Goal: Task Accomplishment & Management: Use online tool/utility

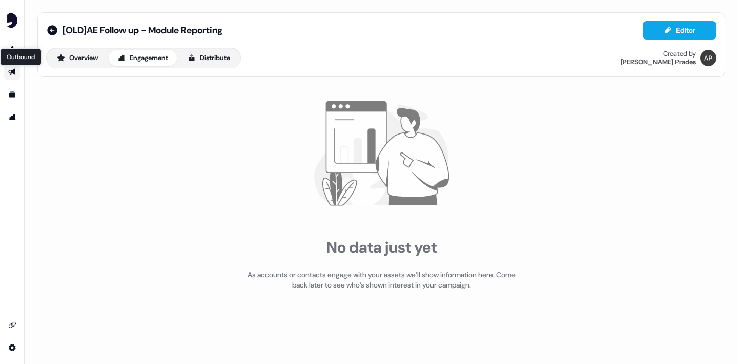
click at [13, 68] on link "Outbound Outbound" at bounding box center [12, 72] width 16 height 16
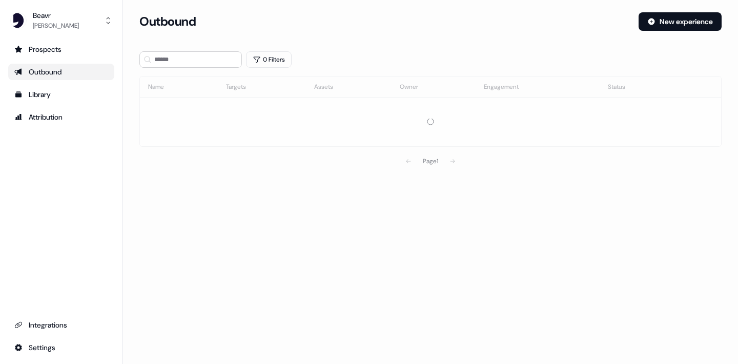
click at [61, 74] on div "Outbound" at bounding box center [61, 72] width 94 height 10
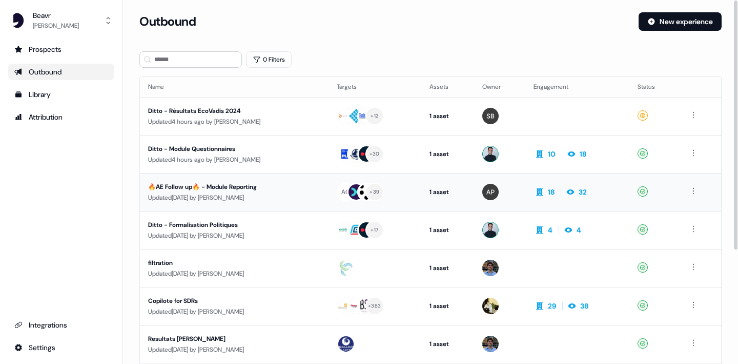
click at [229, 188] on div "🔥AE Follow up🔥 - Module Reporting" at bounding box center [234, 187] width 172 height 10
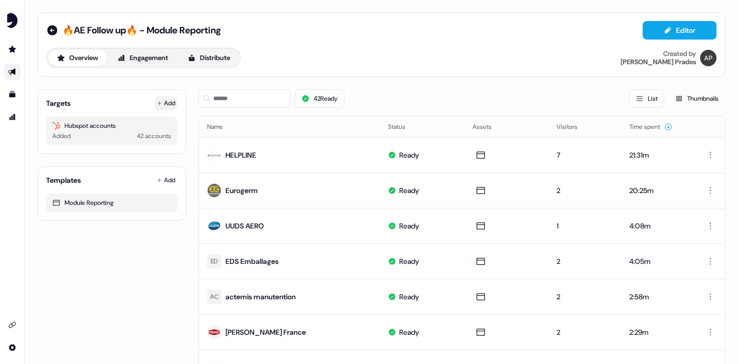
click at [163, 102] on button "Add" at bounding box center [166, 103] width 23 height 14
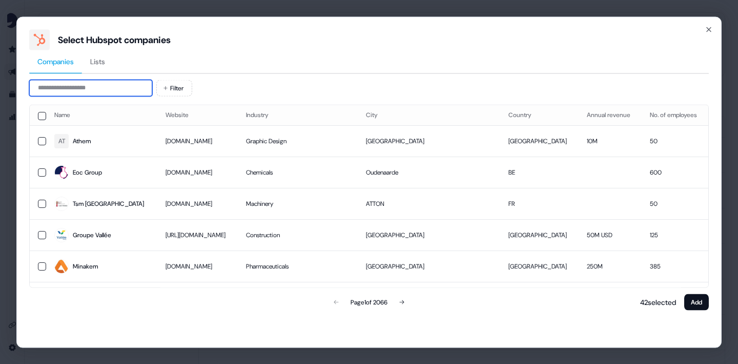
click at [113, 89] on input at bounding box center [90, 87] width 123 height 16
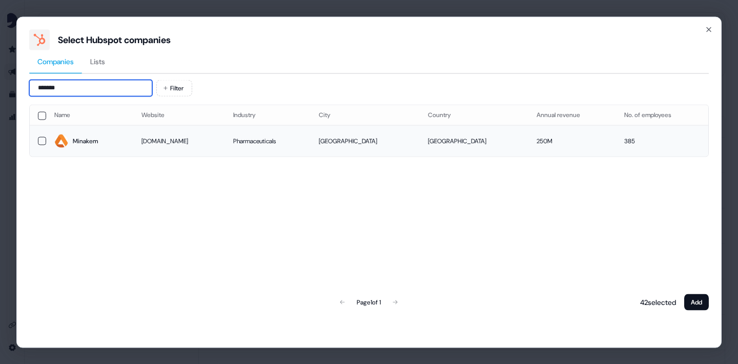
type input "*******"
click at [41, 139] on button "button" at bounding box center [42, 140] width 8 height 8
click at [699, 299] on button "Add" at bounding box center [697, 301] width 25 height 16
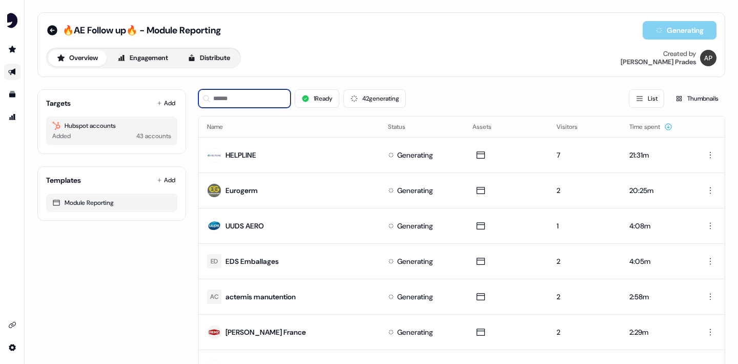
click at [233, 103] on input at bounding box center [244, 98] width 92 height 18
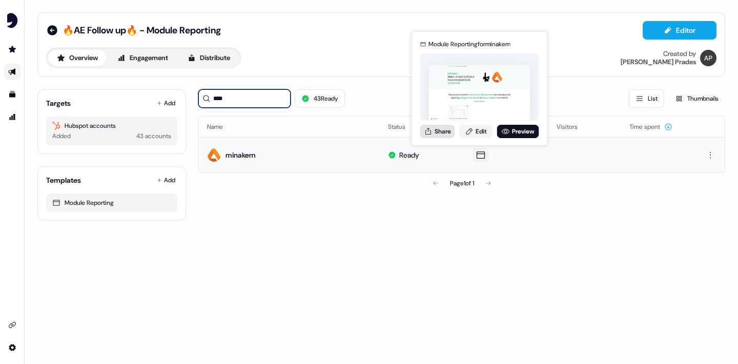
type input "****"
click at [448, 131] on button "Share" at bounding box center [437, 131] width 35 height 13
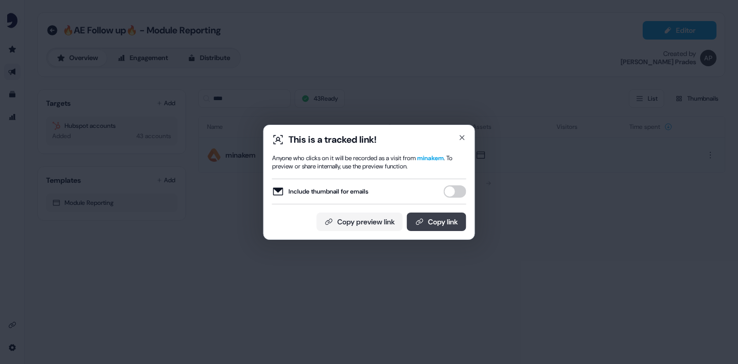
click at [432, 223] on button "Copy link" at bounding box center [436, 221] width 59 height 18
